Goal: Navigation & Orientation: Find specific page/section

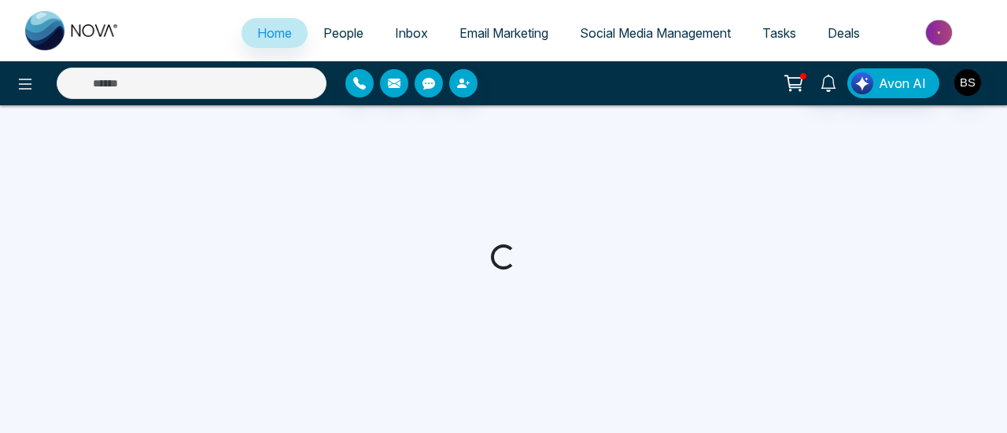
select select "*"
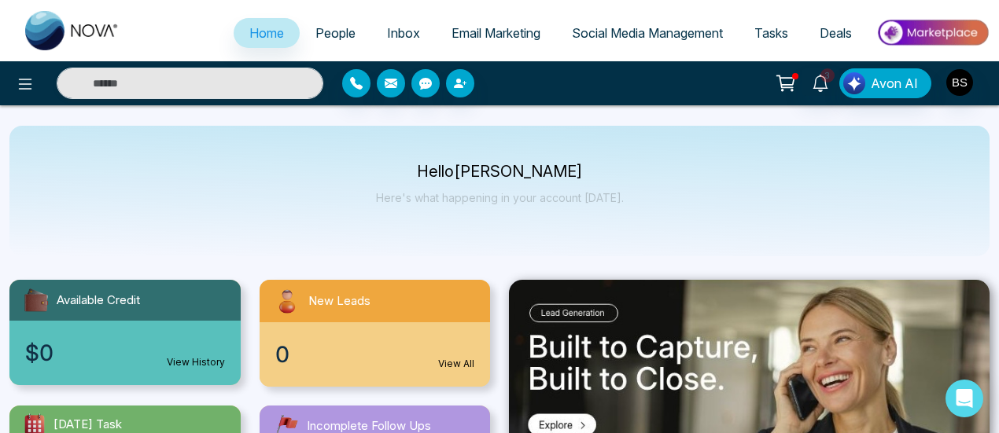
click at [447, 378] on div "0 View All" at bounding box center [375, 355] width 231 height 65
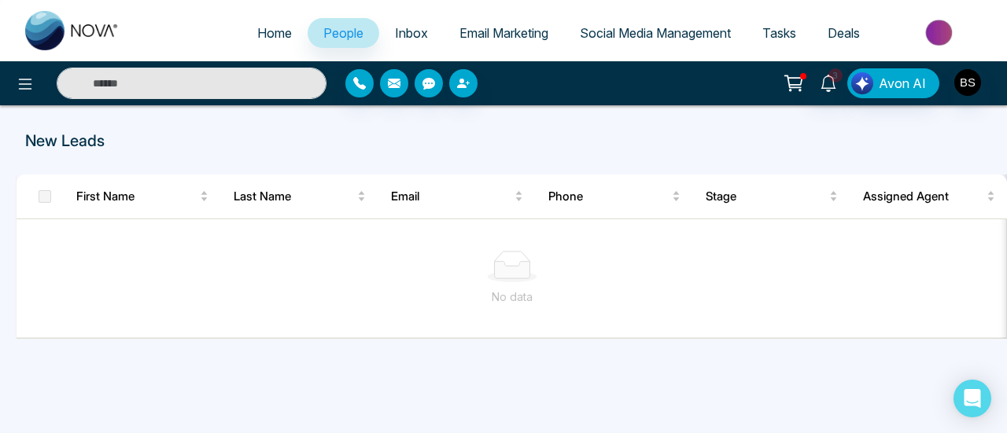
click at [257, 31] on span "Home" at bounding box center [274, 33] width 35 height 16
select select "*"
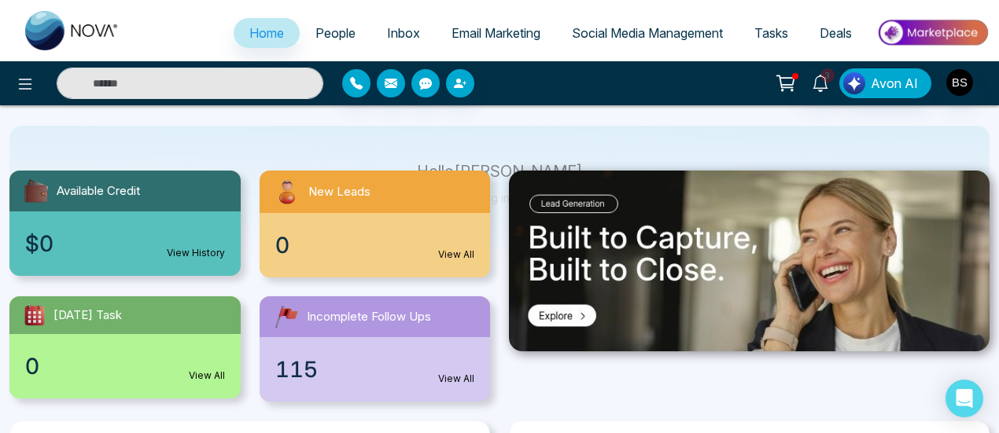
scroll to position [157, 0]
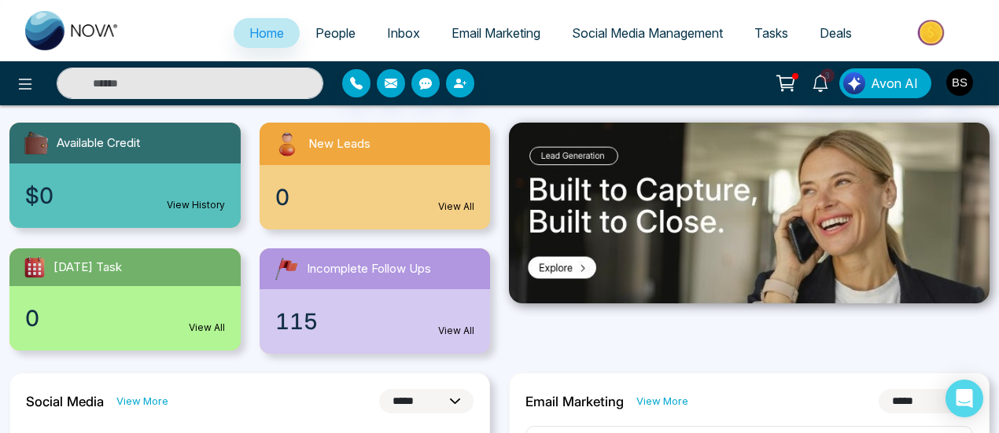
click at [408, 201] on div "0 View All" at bounding box center [375, 197] width 231 height 65
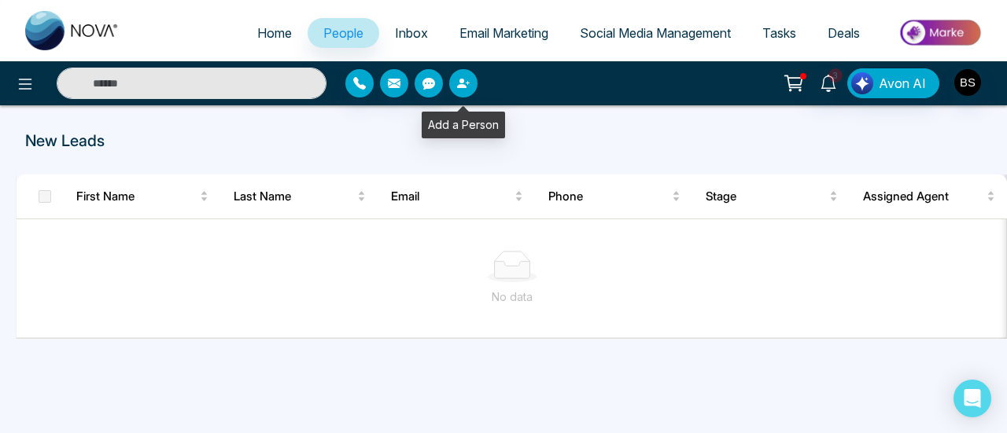
click at [467, 75] on button "button" at bounding box center [463, 83] width 28 height 28
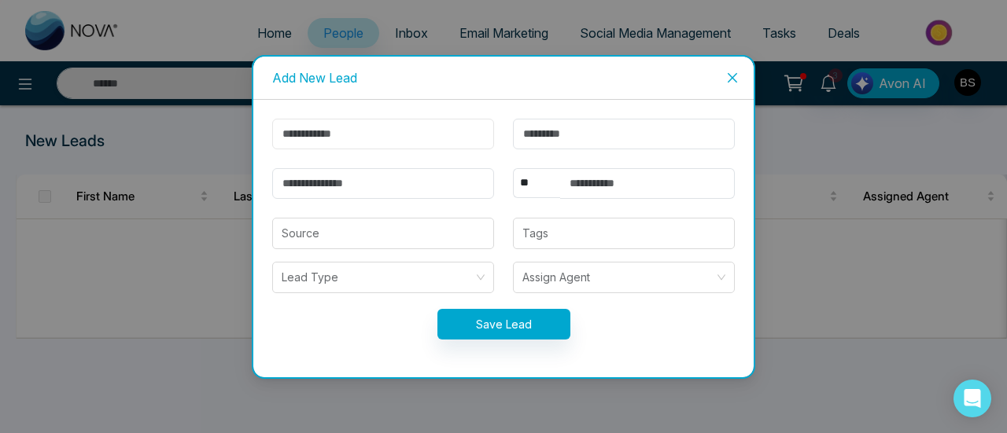
click at [356, 147] on input "text" at bounding box center [383, 134] width 222 height 31
type input "*********"
type input "******"
type input "**********"
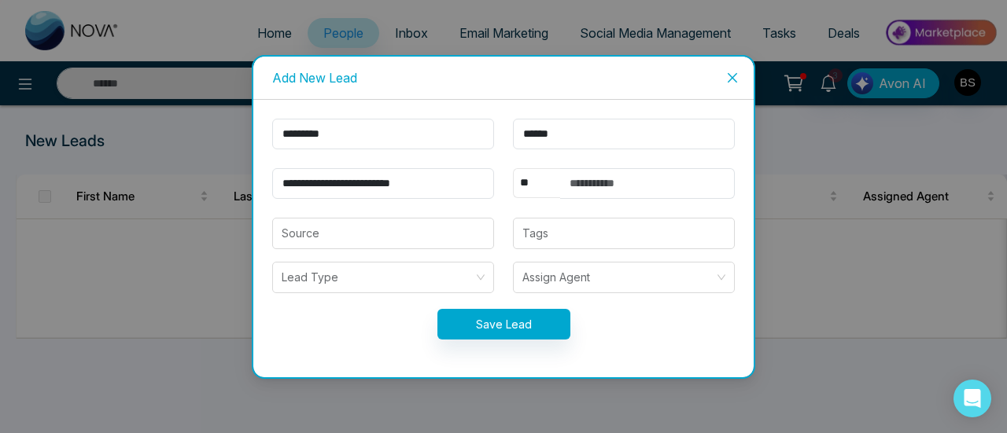
select select "***"
type input "**********"
click at [734, 75] on icon "close" at bounding box center [732, 78] width 13 height 13
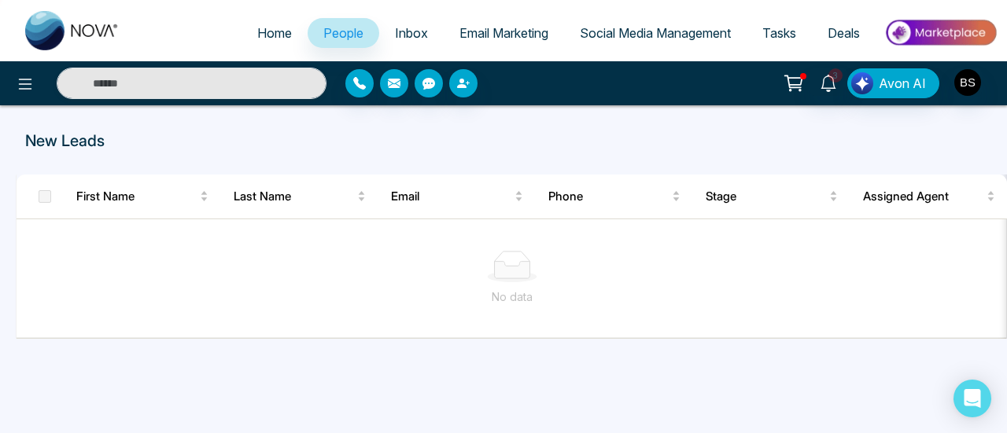
click at [397, 48] on li "Inbox" at bounding box center [411, 34] width 65 height 32
click at [400, 43] on link "Inbox" at bounding box center [411, 33] width 65 height 30
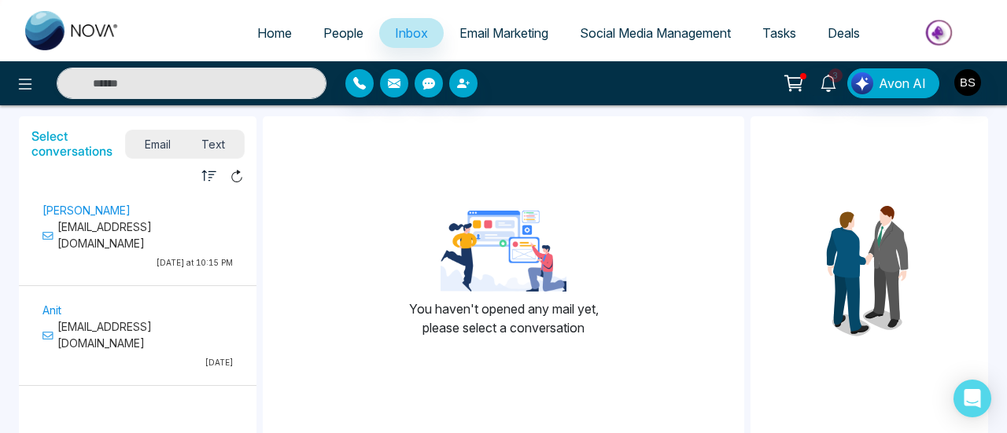
click at [515, 42] on link "Email Marketing" at bounding box center [504, 33] width 120 height 30
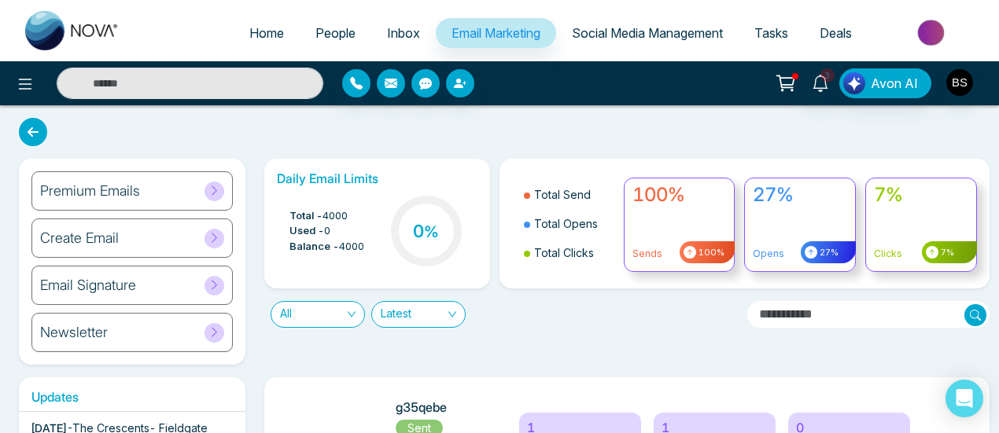
click at [588, 28] on span "Social Media Management" at bounding box center [647, 33] width 151 height 16
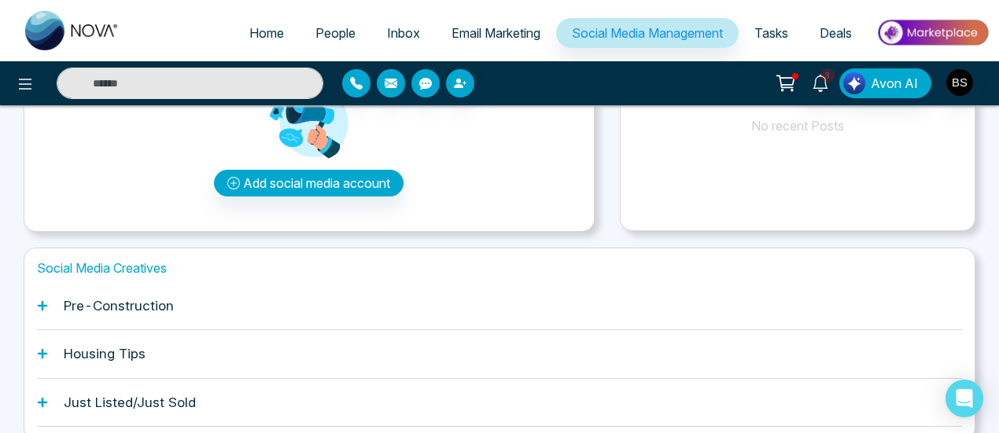
scroll to position [288, 0]
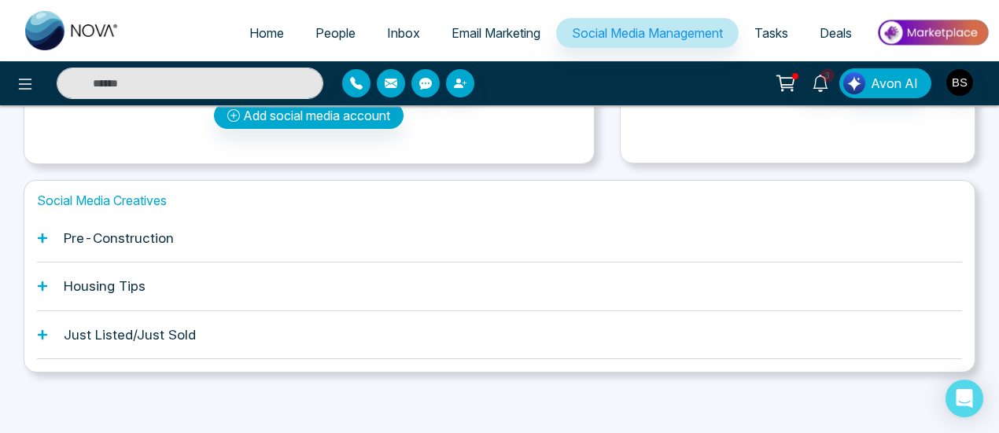
click at [203, 231] on div "Pre-Construction" at bounding box center [499, 239] width 925 height 48
click at [111, 231] on h1 "Pre-Construction" at bounding box center [119, 239] width 110 height 16
click at [38, 233] on icon at bounding box center [42, 238] width 11 height 11
click at [42, 275] on div "Housing Tips" at bounding box center [499, 287] width 925 height 48
click at [187, 334] on h1 "Just Listed/Just Sold" at bounding box center [130, 335] width 132 height 16
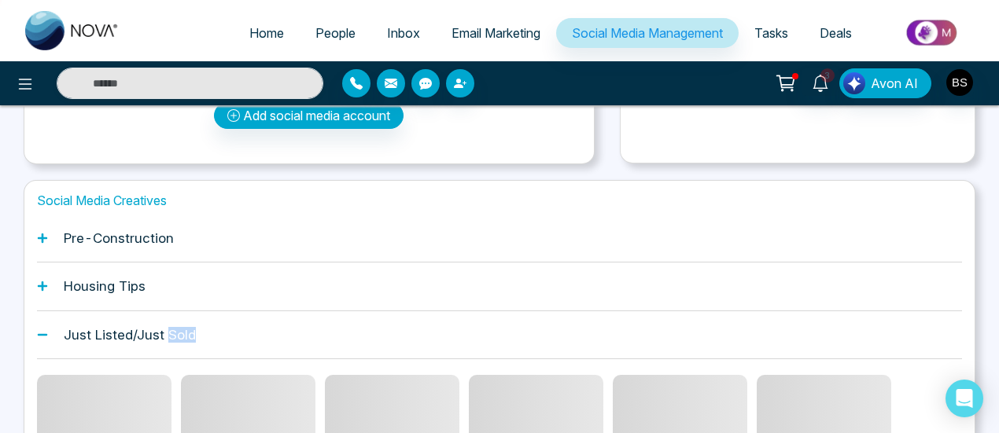
click at [187, 334] on h1 "Just Listed/Just Sold" at bounding box center [130, 335] width 132 height 16
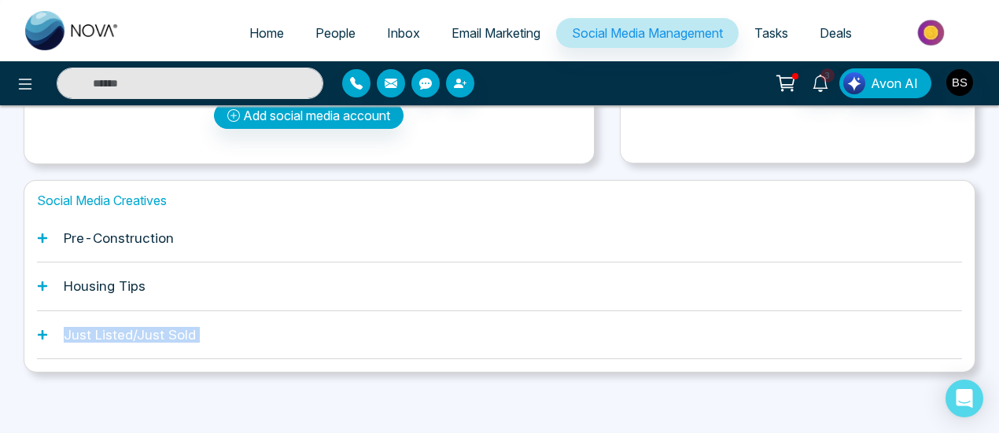
click at [187, 334] on h1 "Just Listed/Just Sold" at bounding box center [130, 335] width 132 height 16
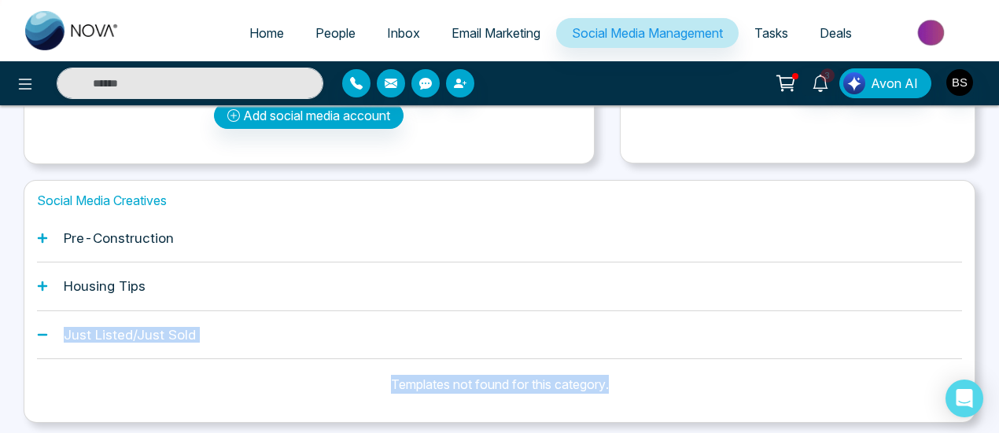
click at [112, 341] on h1 "Just Listed/Just Sold" at bounding box center [130, 335] width 132 height 16
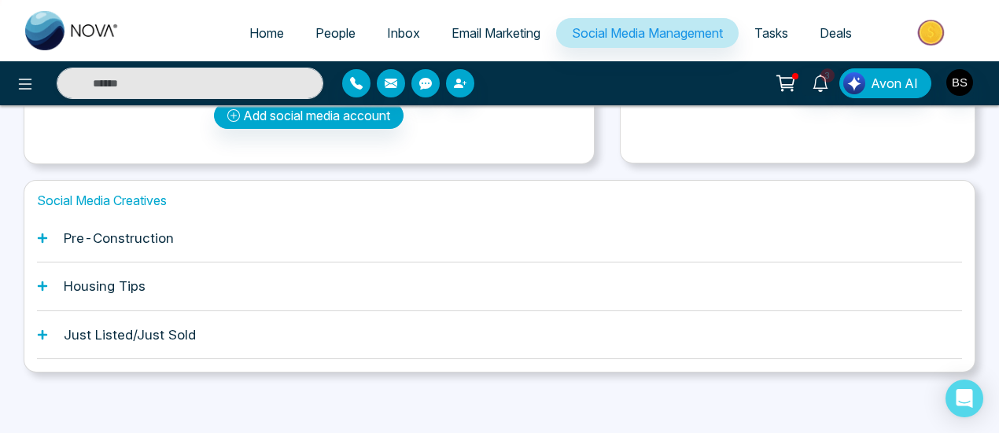
click at [123, 290] on h1 "Housing Tips" at bounding box center [105, 286] width 82 height 16
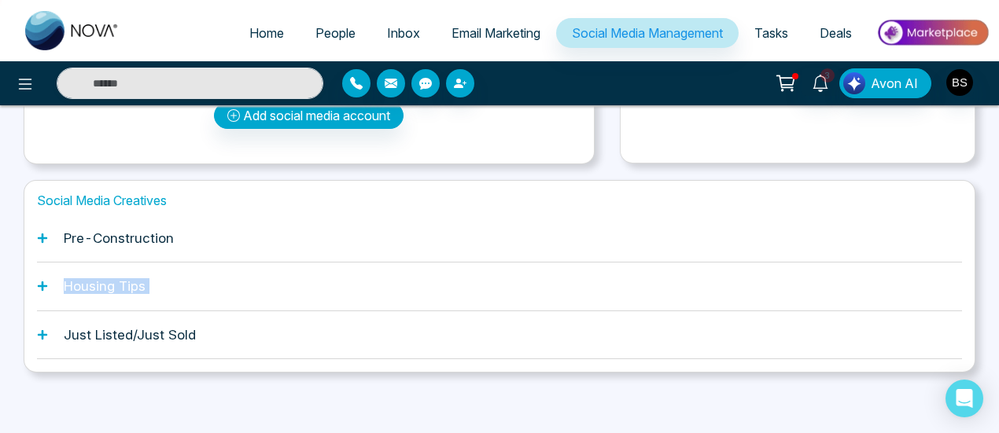
click at [123, 290] on h1 "Housing Tips" at bounding box center [105, 286] width 82 height 16
click at [315, 230] on div "Pre-Construction" at bounding box center [499, 239] width 925 height 48
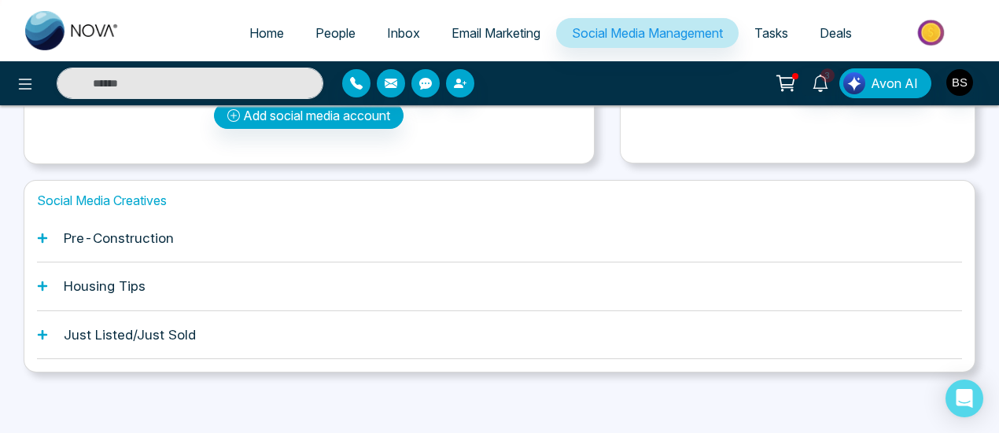
click at [90, 242] on h1 "Pre-Construction" at bounding box center [119, 239] width 110 height 16
drag, startPoint x: 0, startPoint y: 155, endPoint x: 979, endPoint y: 372, distance: 1002.5
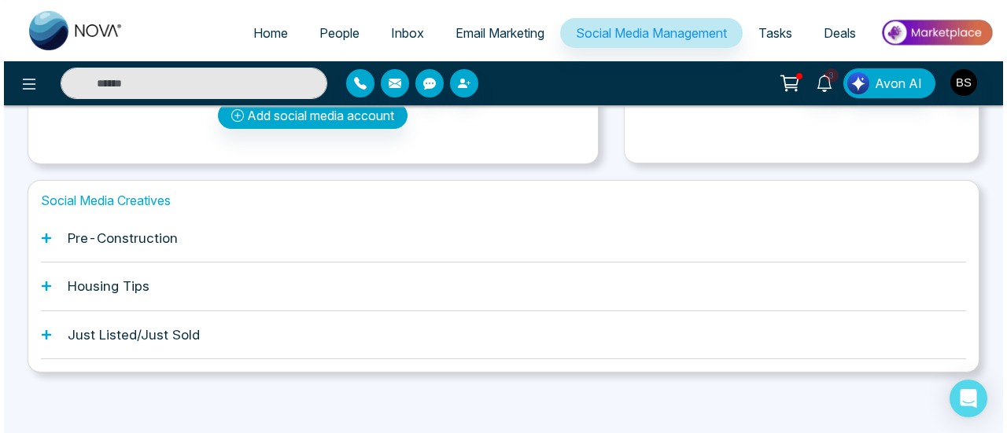
scroll to position [0, 0]
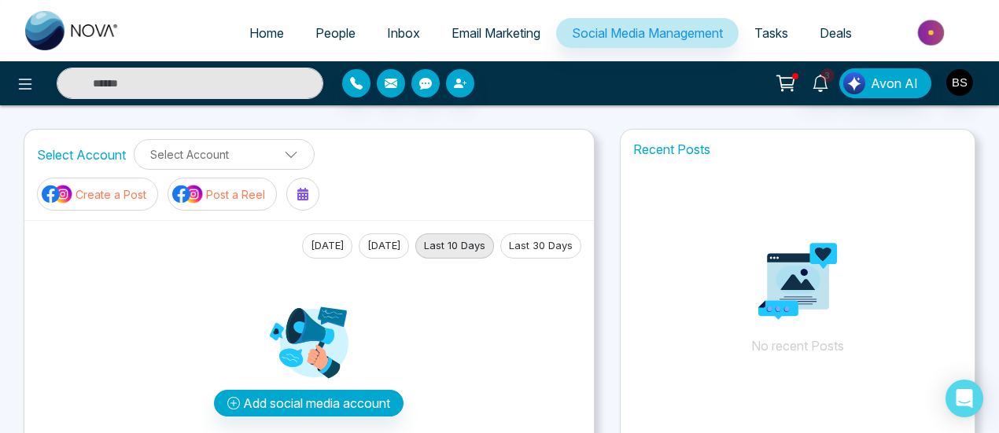
click at [324, 28] on span "People" at bounding box center [335, 33] width 40 height 16
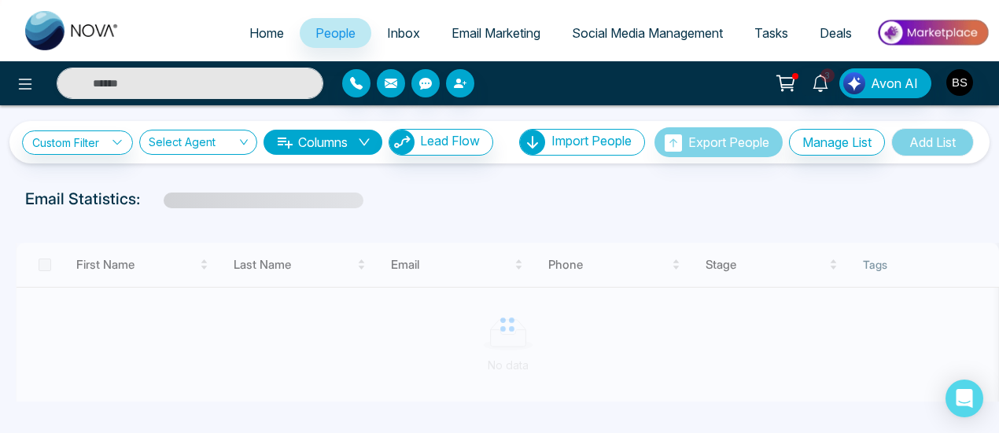
click at [283, 148] on icon at bounding box center [284, 142] width 19 height 19
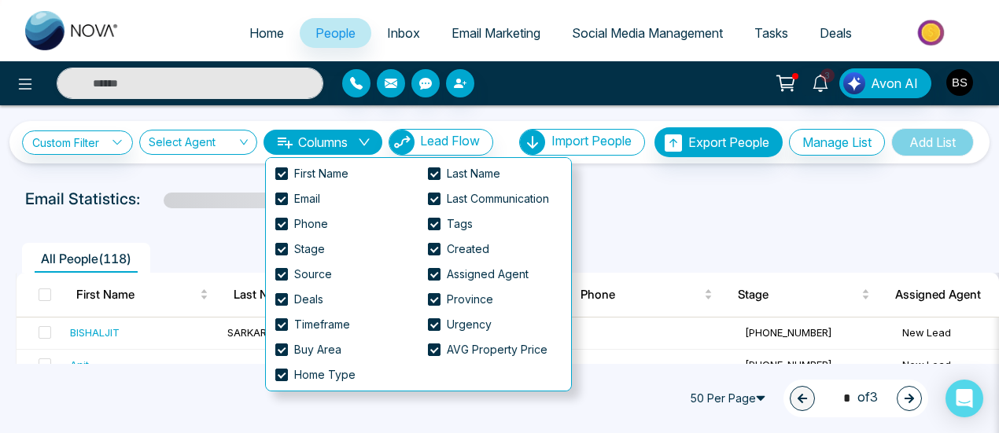
click at [336, 141] on button "Columns" at bounding box center [323, 142] width 119 height 25
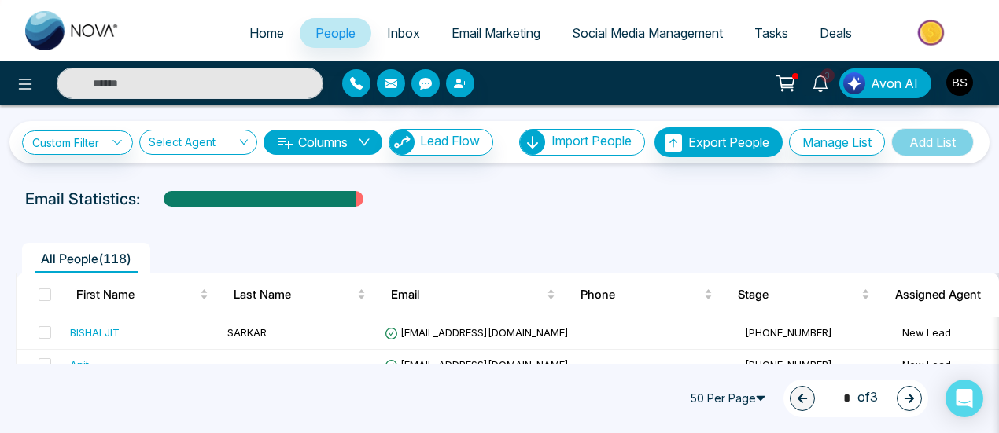
click at [395, 34] on span "Inbox" at bounding box center [403, 33] width 33 height 16
